Goal: Information Seeking & Learning: Check status

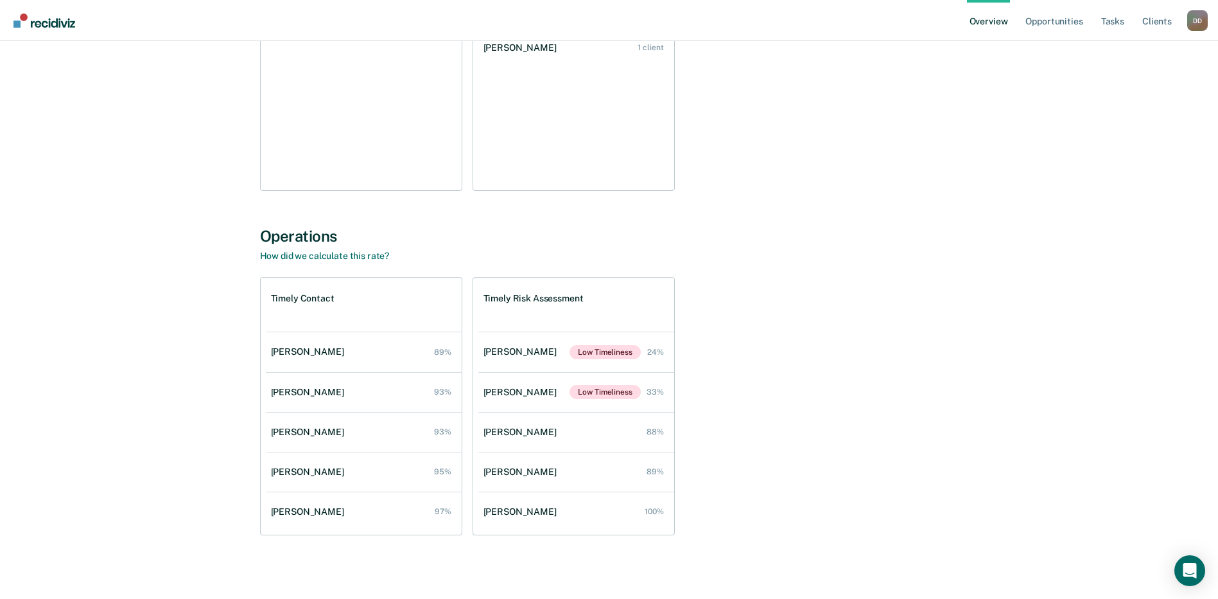
scroll to position [260, 0]
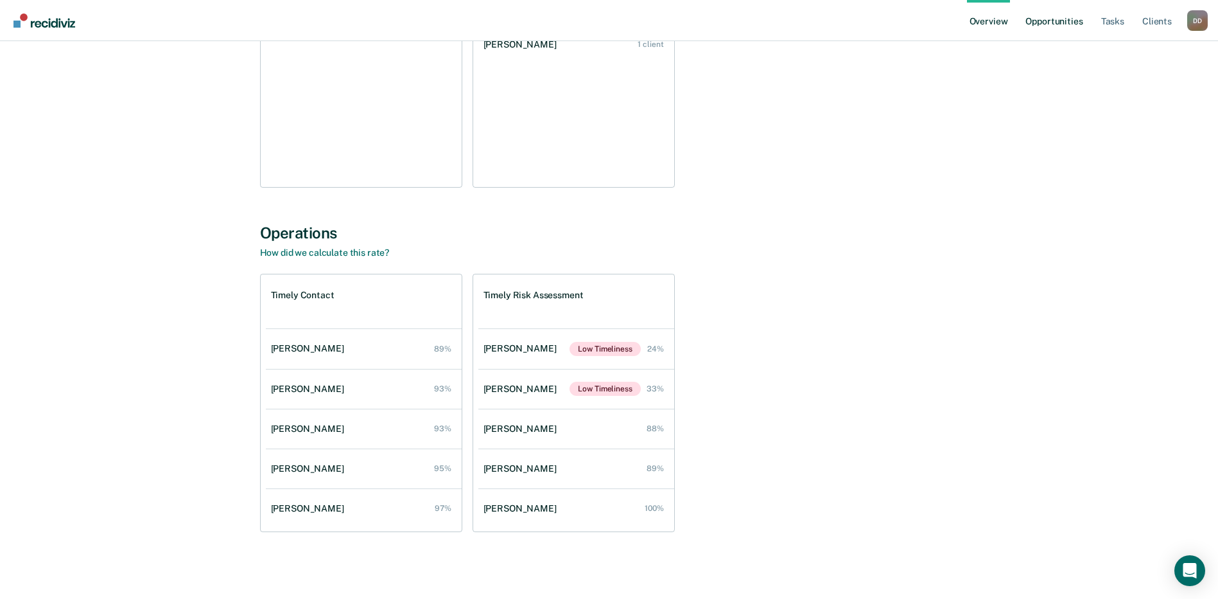
click at [1041, 26] on link "Opportunities" at bounding box center [1054, 20] width 62 height 41
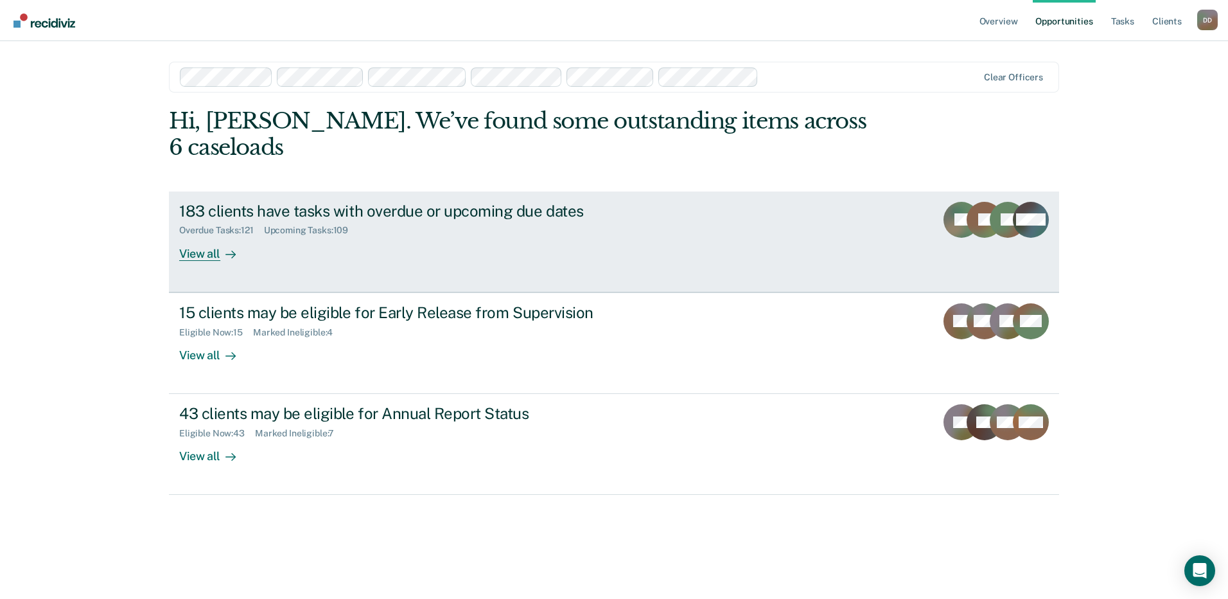
click at [254, 220] on div "Overdue Tasks : 121 Upcoming Tasks : 109" at bounding box center [404, 228] width 451 height 16
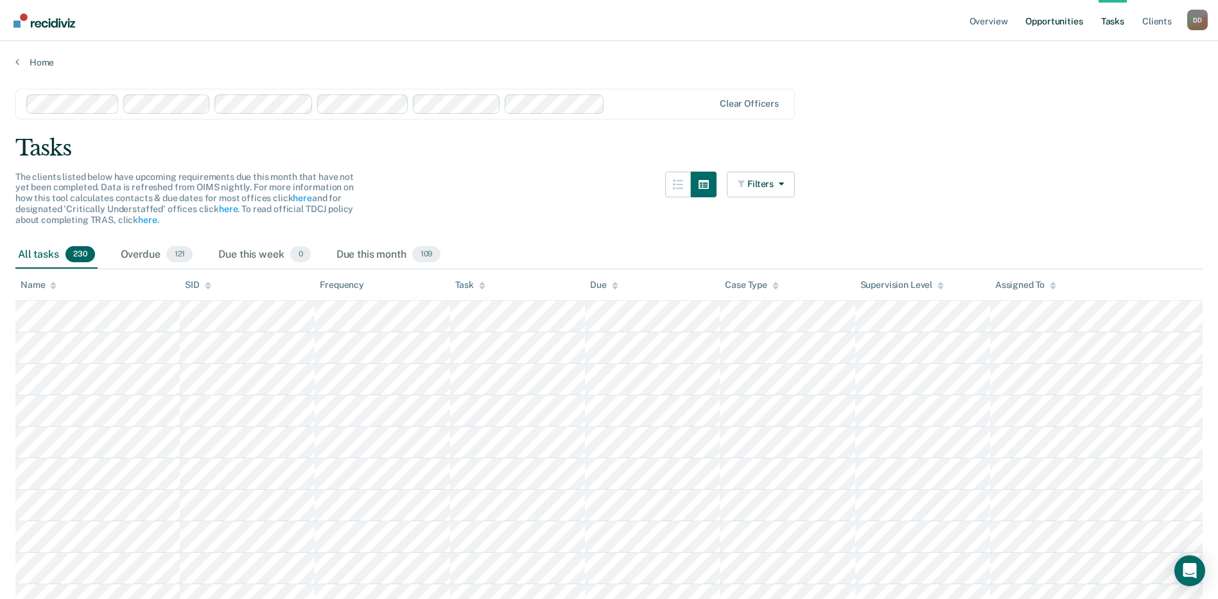
click at [1058, 22] on link "Opportunities" at bounding box center [1054, 20] width 62 height 41
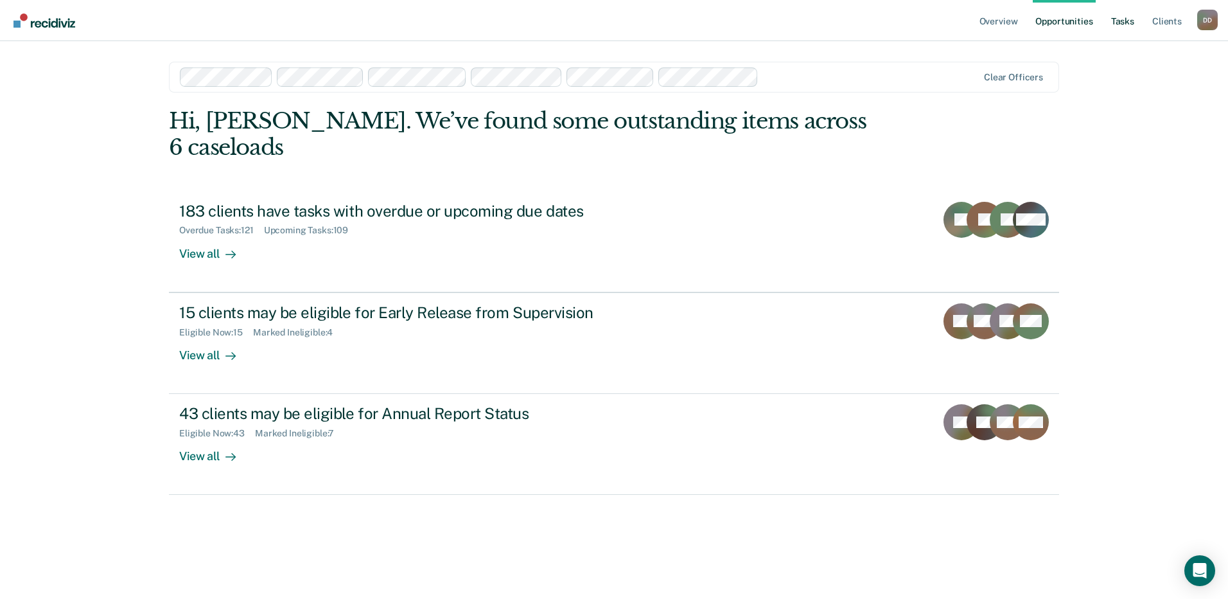
click at [1134, 19] on link "Tasks" at bounding box center [1123, 20] width 28 height 41
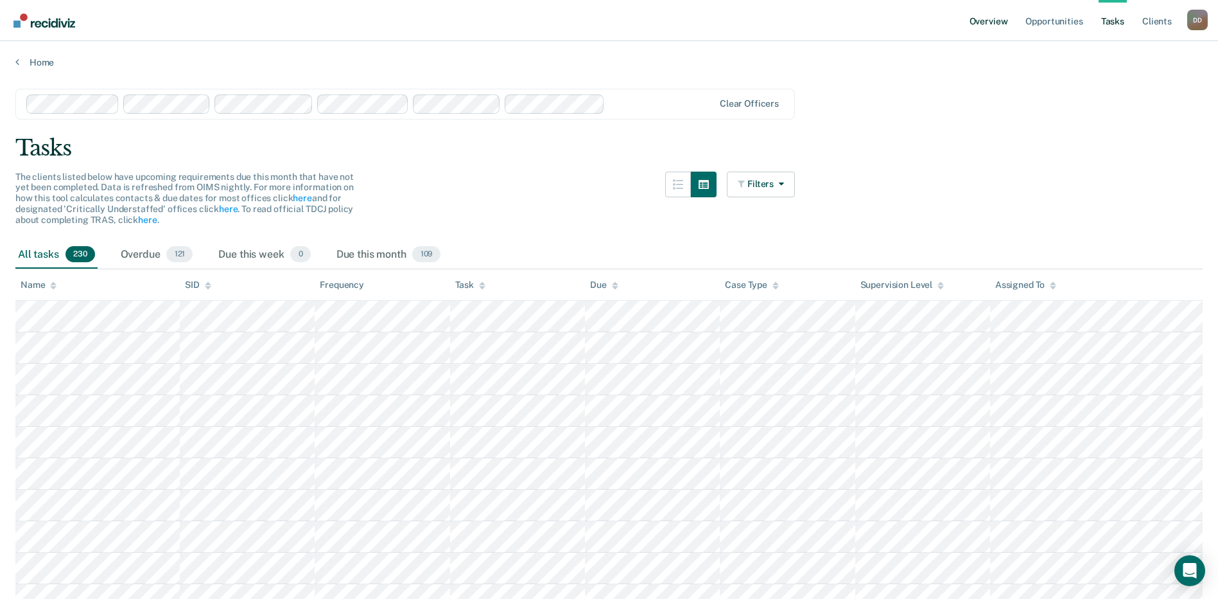
click at [990, 23] on link "Overview" at bounding box center [989, 20] width 44 height 41
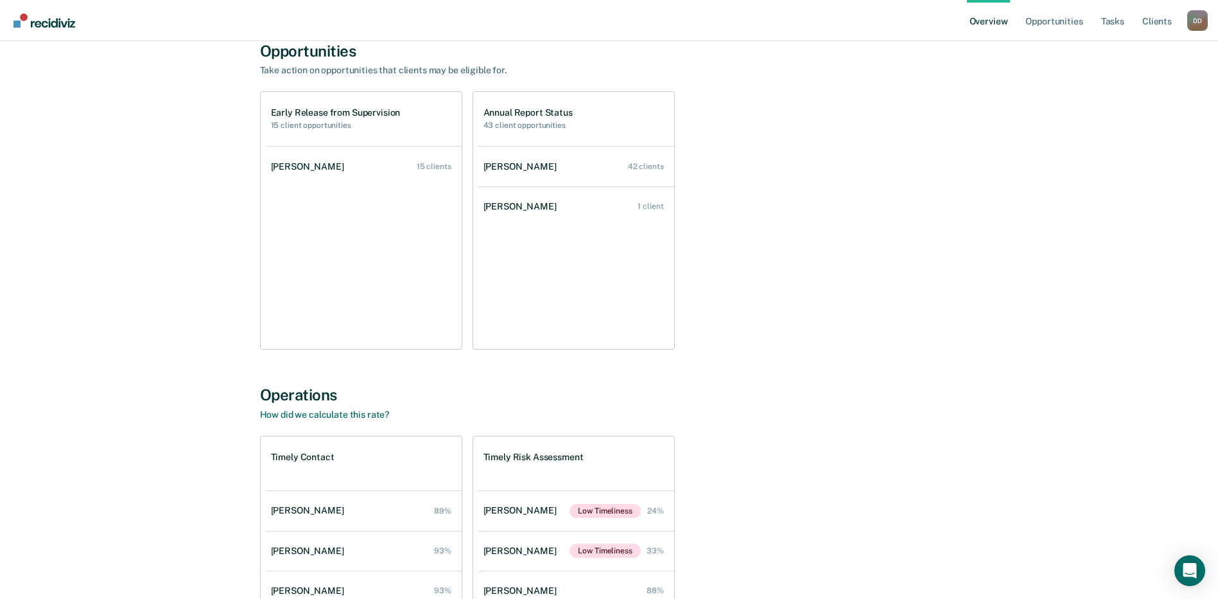
scroll to position [257, 0]
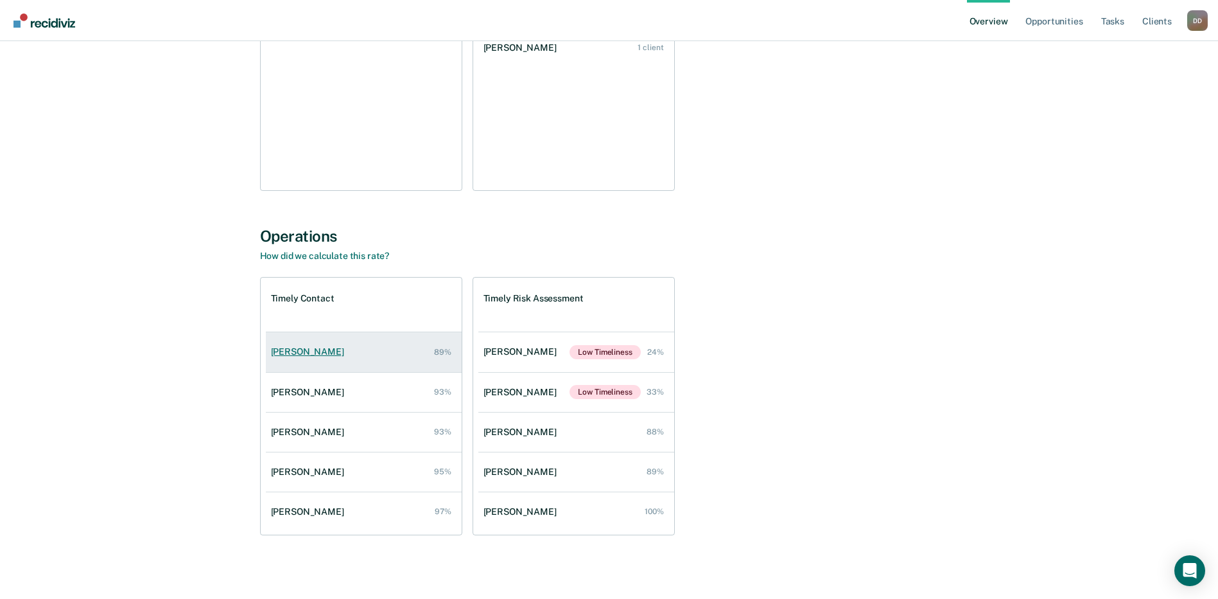
click at [307, 360] on link "[PERSON_NAME] 89%" at bounding box center [364, 351] width 196 height 37
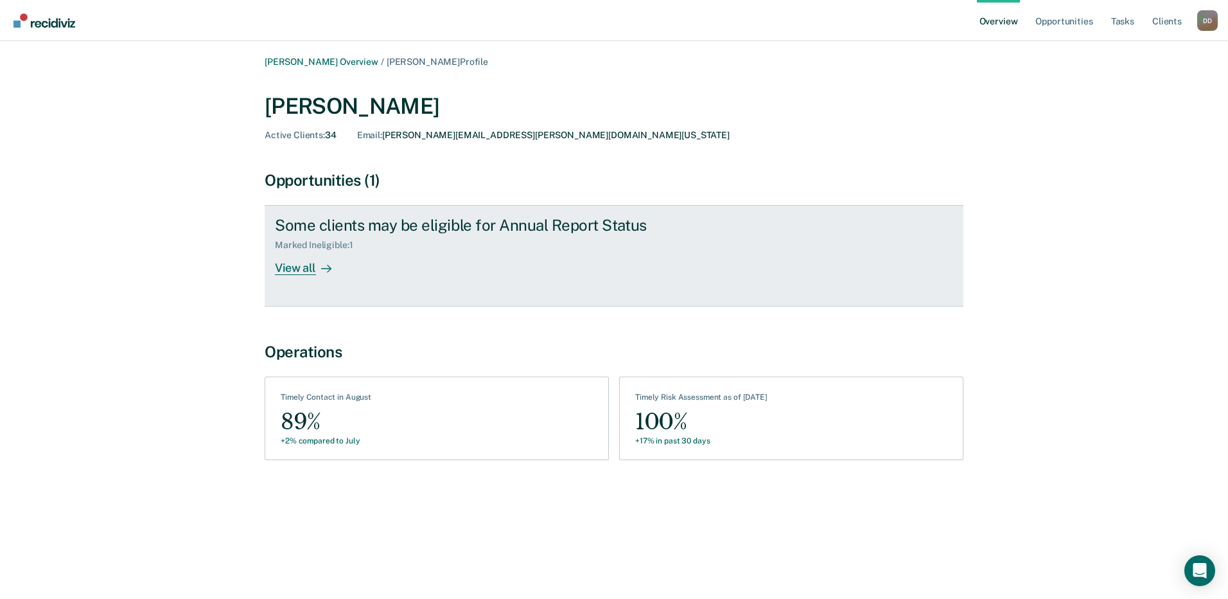
click at [288, 265] on div "View all" at bounding box center [311, 262] width 72 height 25
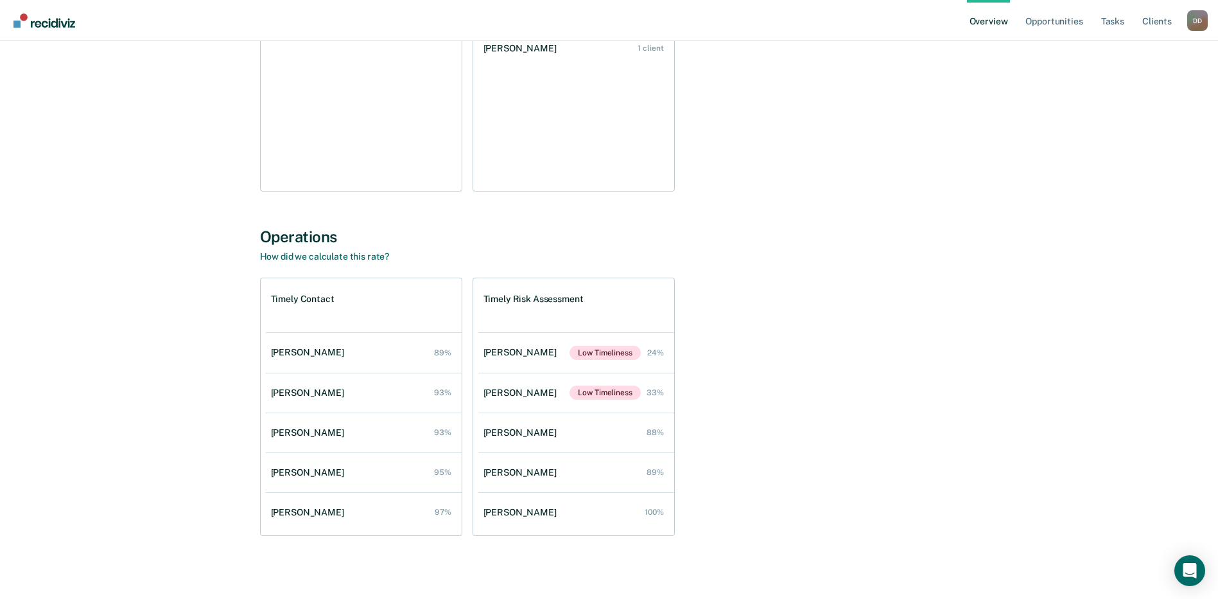
scroll to position [257, 0]
click at [294, 387] on div "[PERSON_NAME]" at bounding box center [310, 392] width 78 height 11
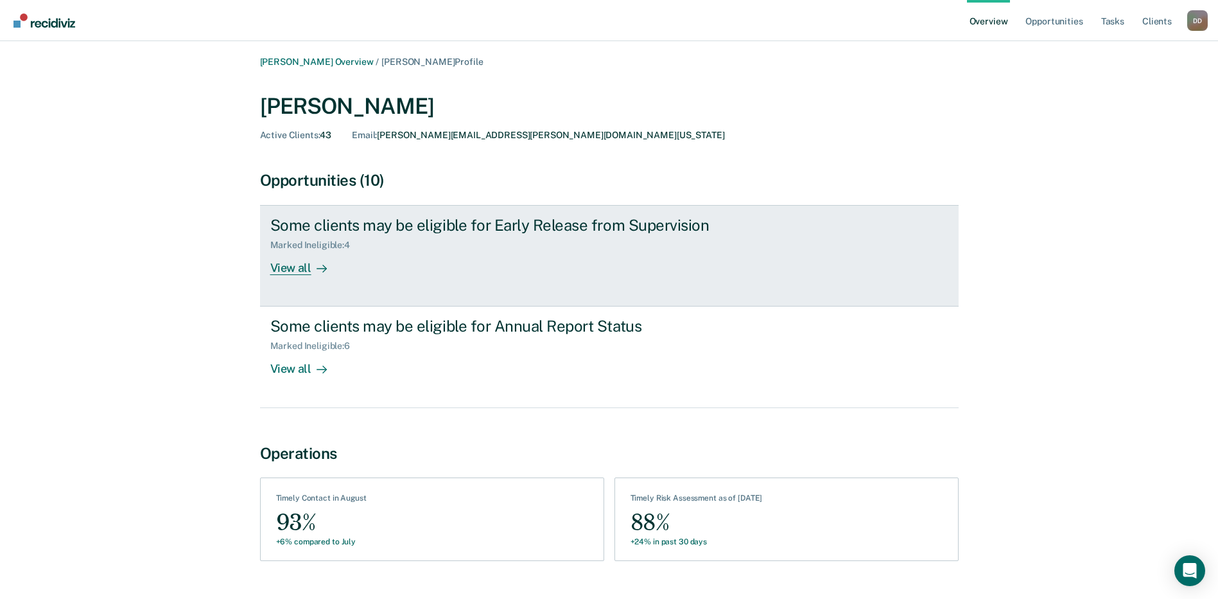
click at [294, 263] on div "View all" at bounding box center [306, 262] width 72 height 25
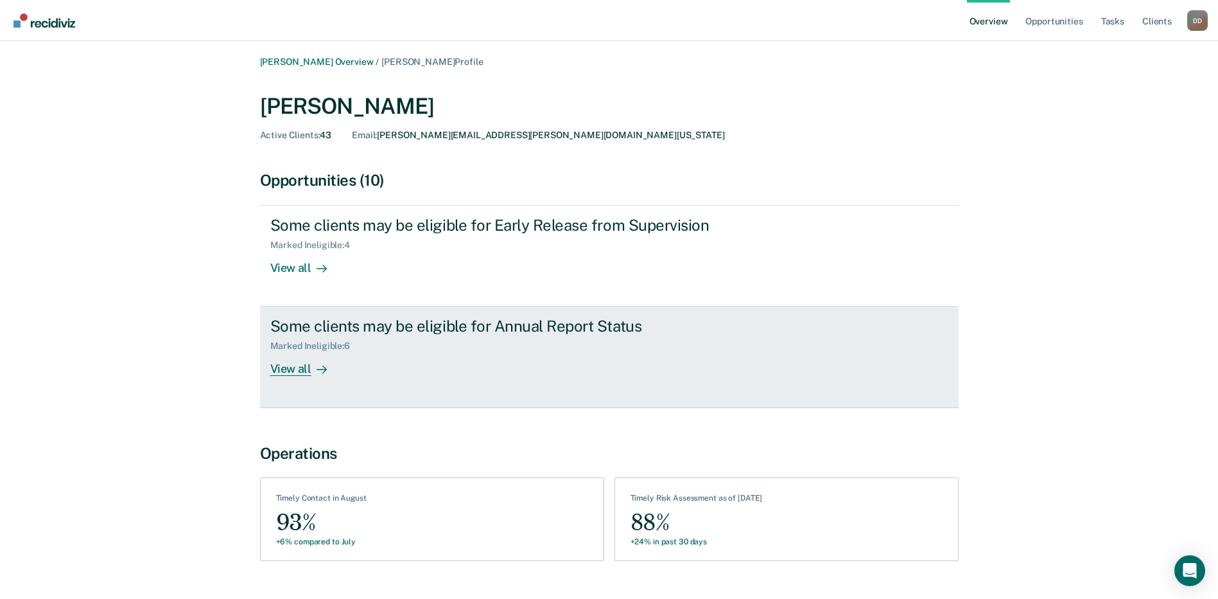
click at [294, 367] on div "View all" at bounding box center [306, 363] width 72 height 25
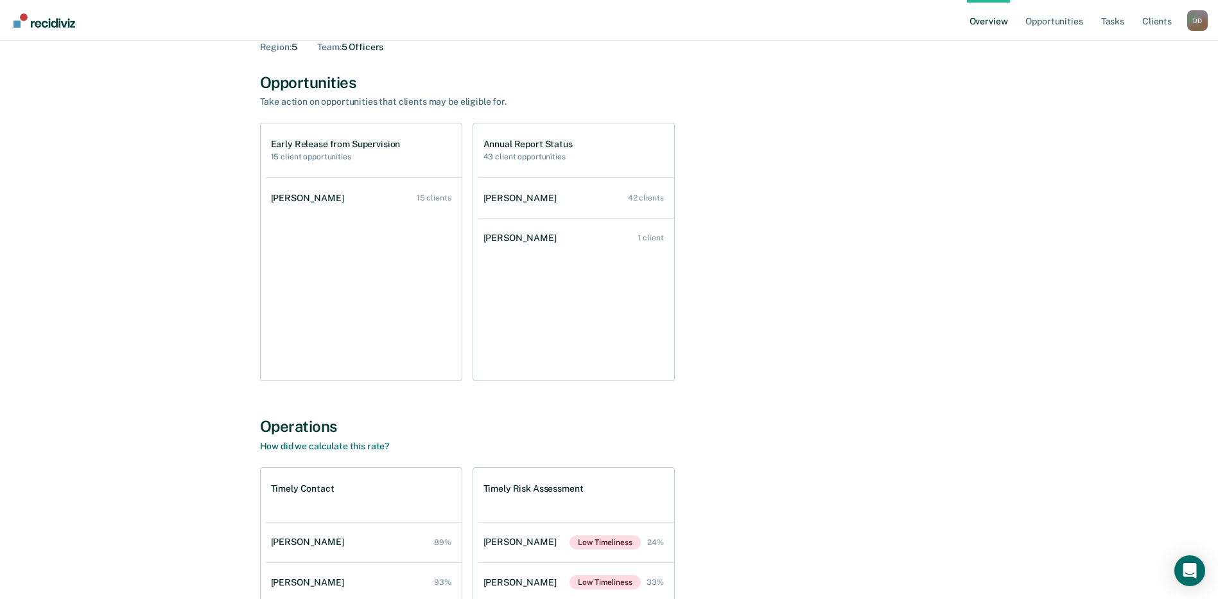
scroll to position [193, 0]
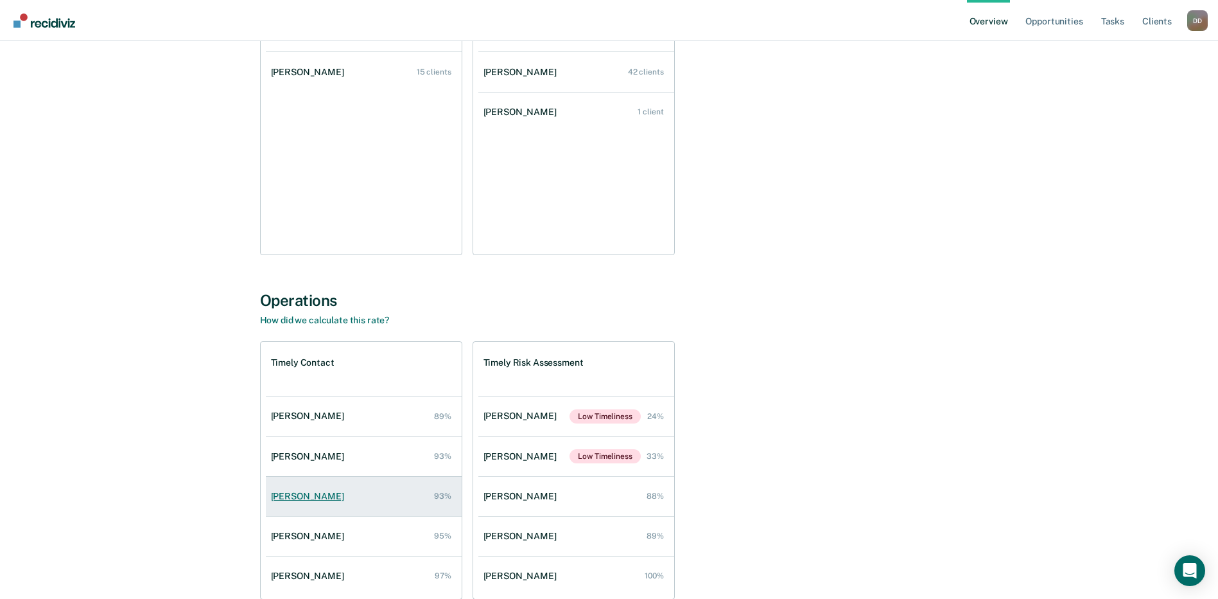
click at [279, 491] on div "[PERSON_NAME]" at bounding box center [310, 496] width 78 height 11
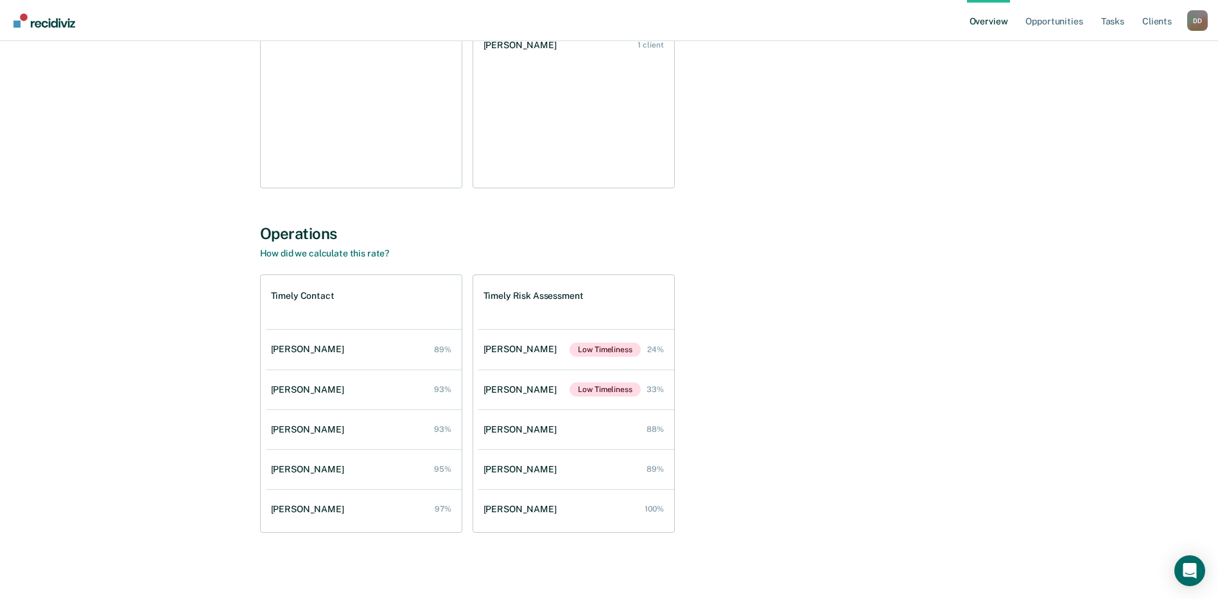
scroll to position [260, 0]
click at [288, 456] on link "[PERSON_NAME] 95%" at bounding box center [364, 468] width 196 height 37
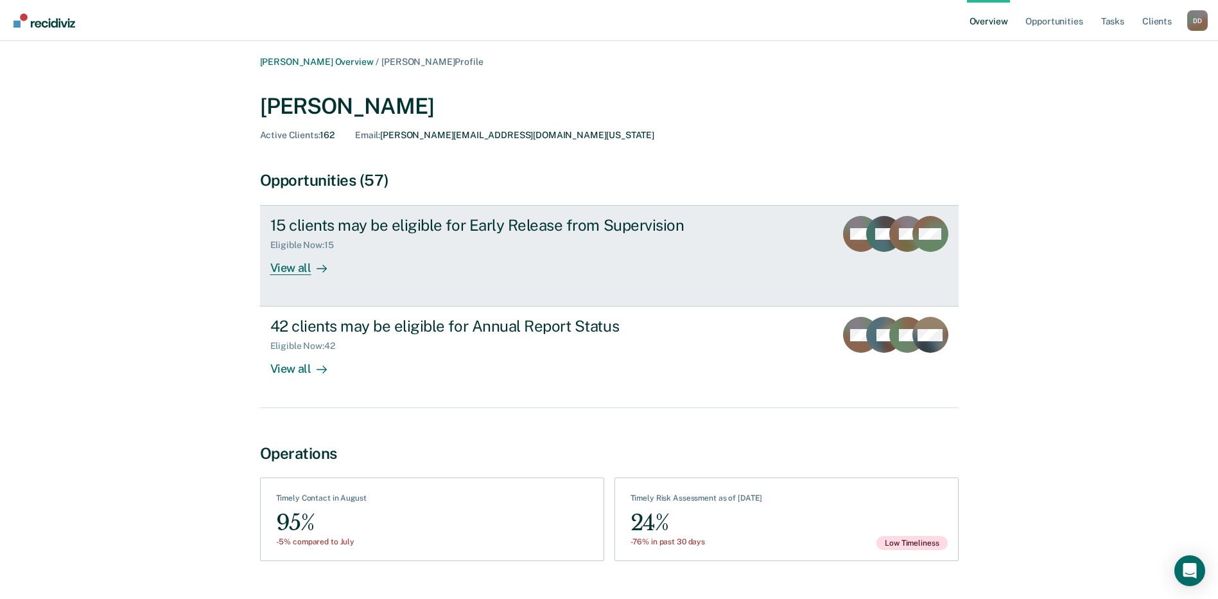
click at [287, 266] on div "View all" at bounding box center [306, 262] width 72 height 25
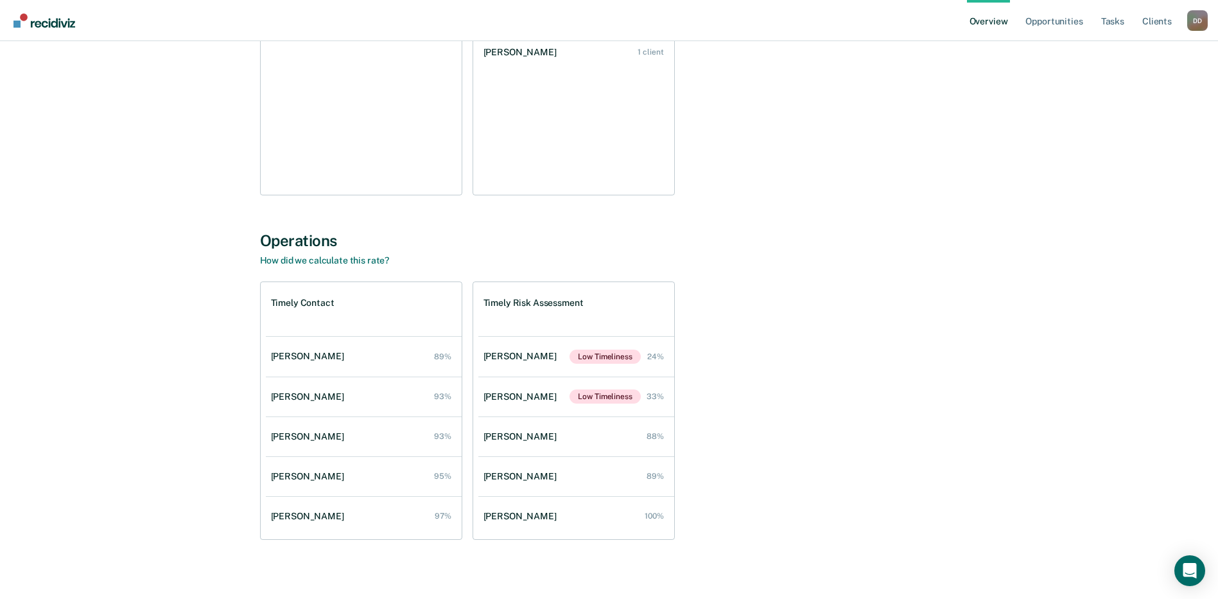
scroll to position [260, 0]
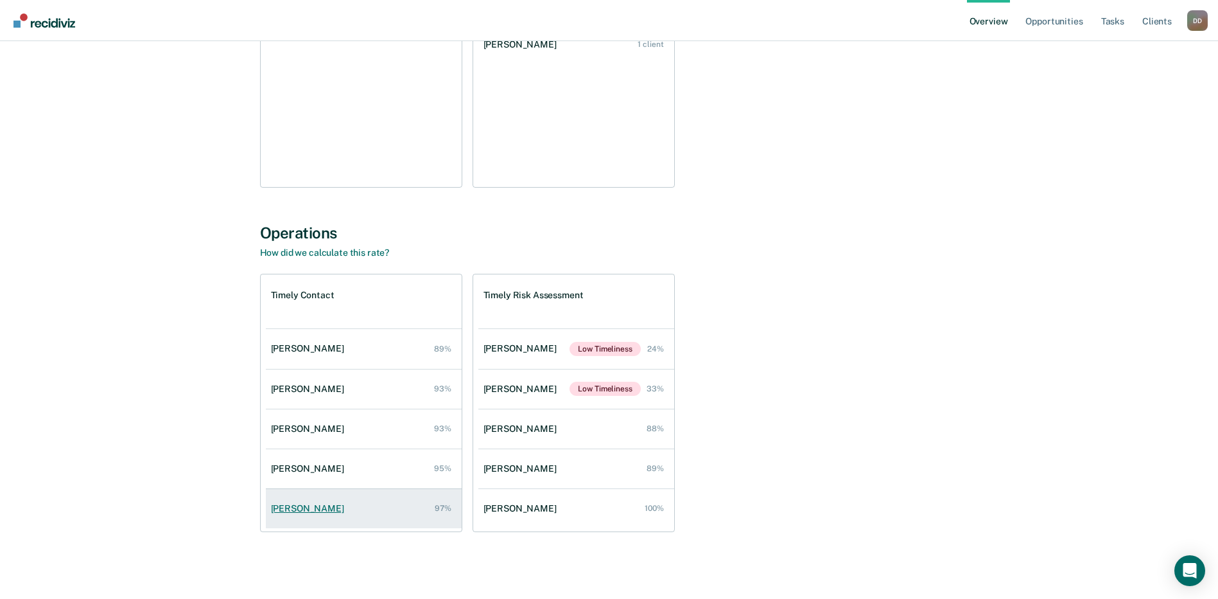
click at [283, 500] on link "[PERSON_NAME] 97%" at bounding box center [364, 508] width 196 height 37
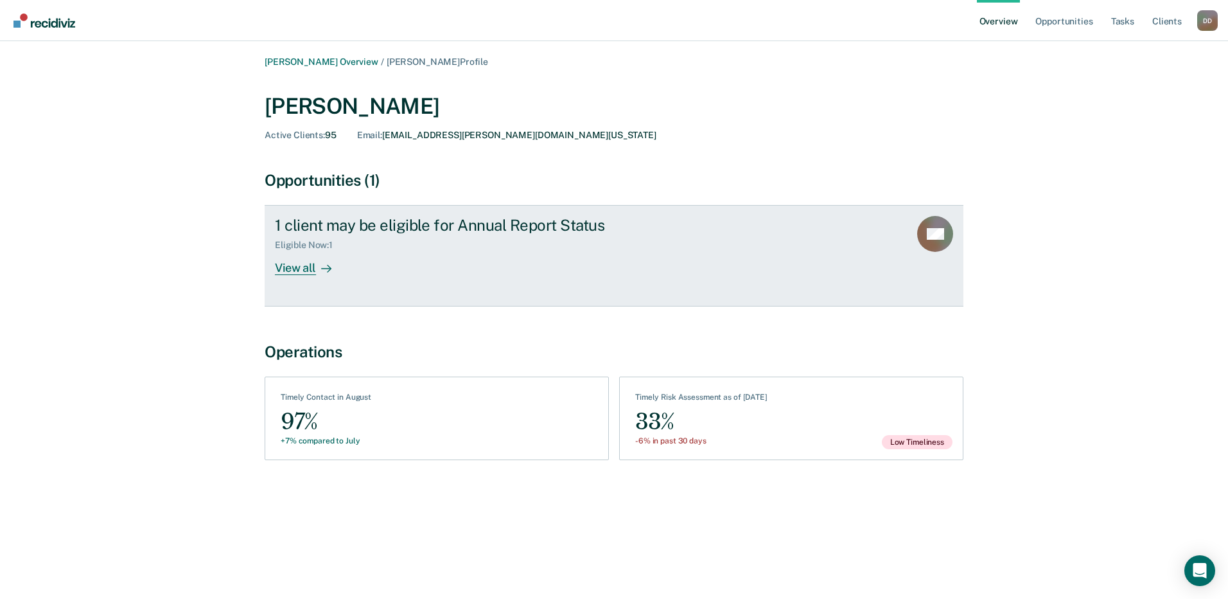
click at [293, 269] on div "View all" at bounding box center [311, 262] width 72 height 25
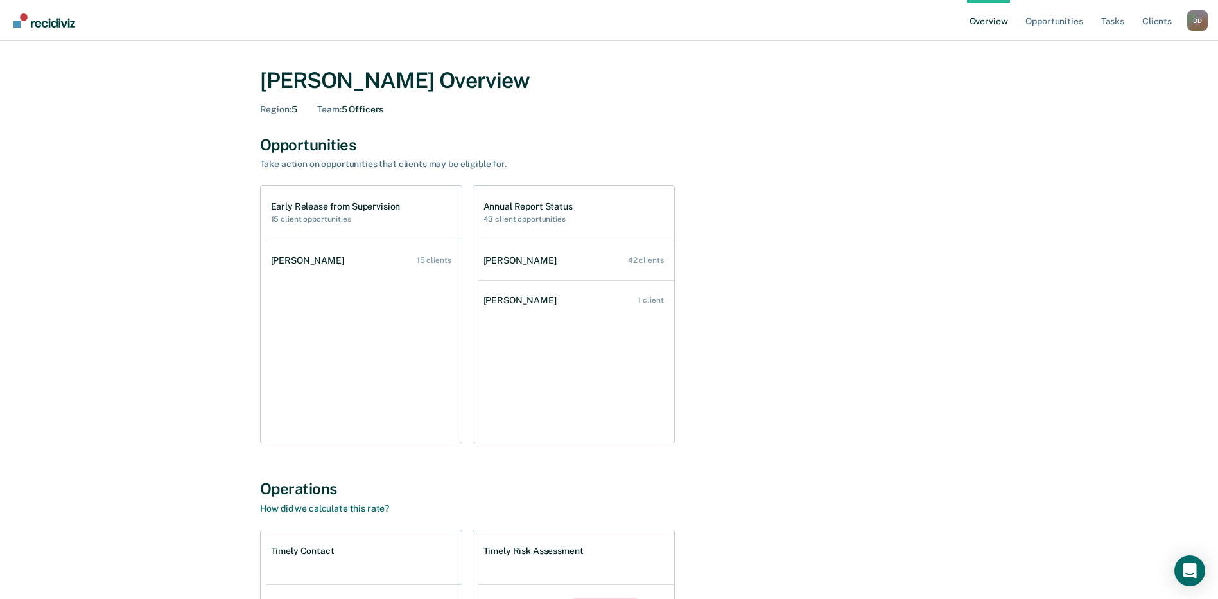
scroll to position [3, 0]
click at [1069, 16] on link "Opportunities" at bounding box center [1054, 20] width 62 height 41
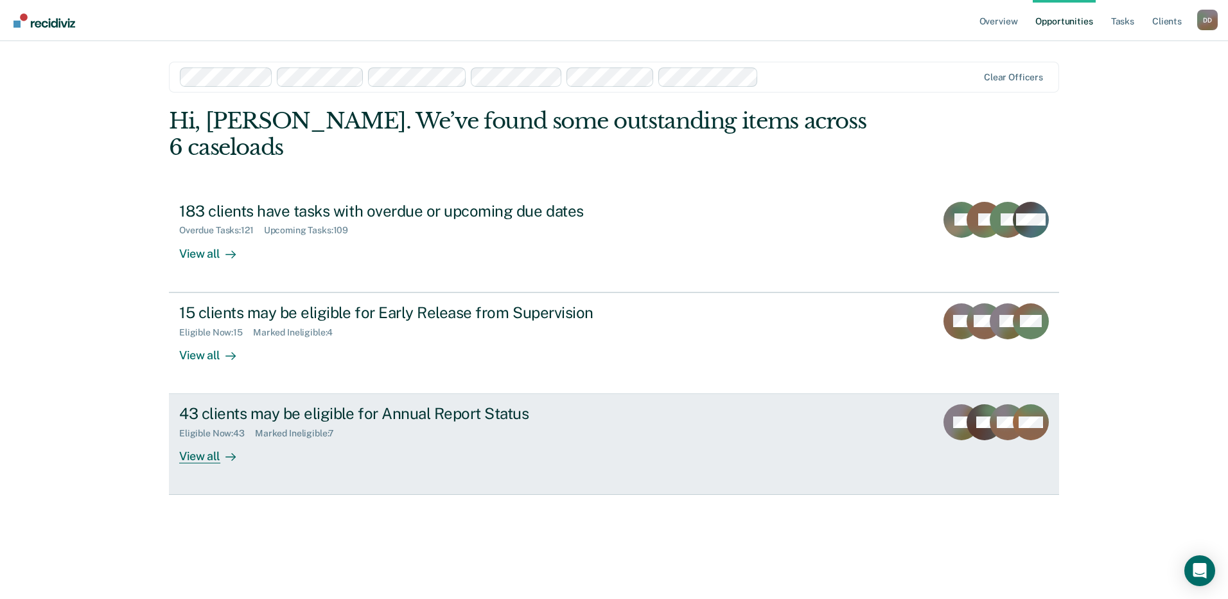
click at [194, 439] on div "View all" at bounding box center [215, 451] width 72 height 25
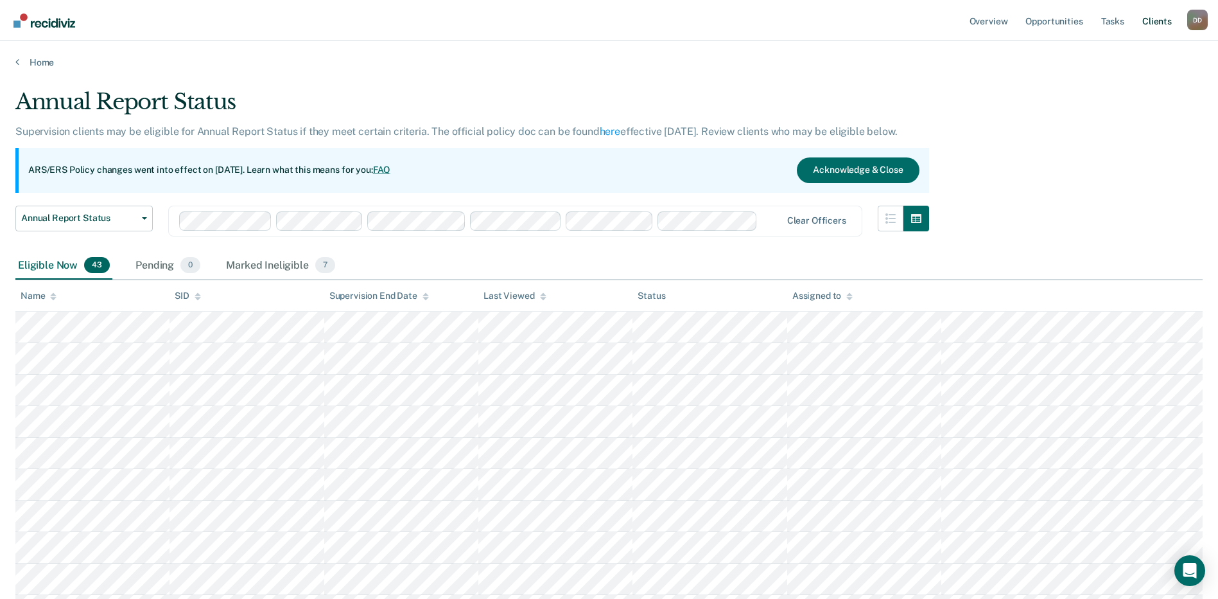
click at [1156, 24] on link "Client s" at bounding box center [1157, 20] width 35 height 41
